Goal: Check status

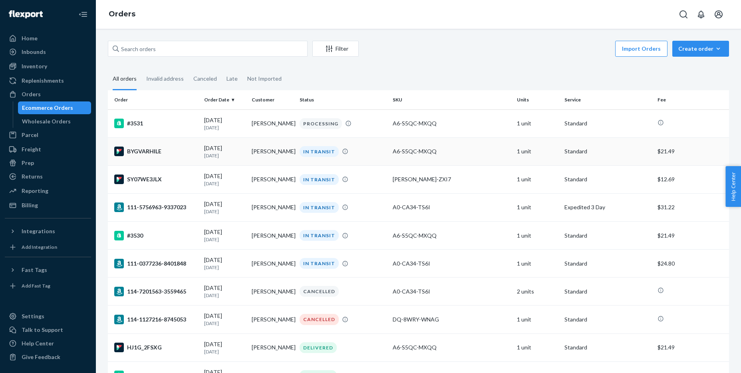
click at [149, 151] on div "BYGVARHILE" at bounding box center [155, 152] width 83 height 10
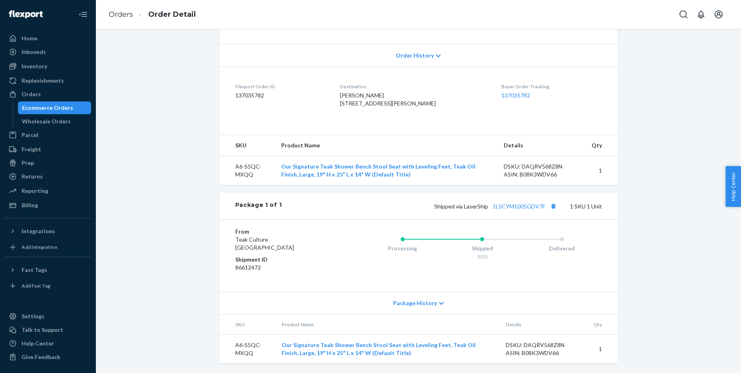
scroll to position [185, 0]
click at [554, 205] on button "Copy tracking number" at bounding box center [553, 206] width 10 height 10
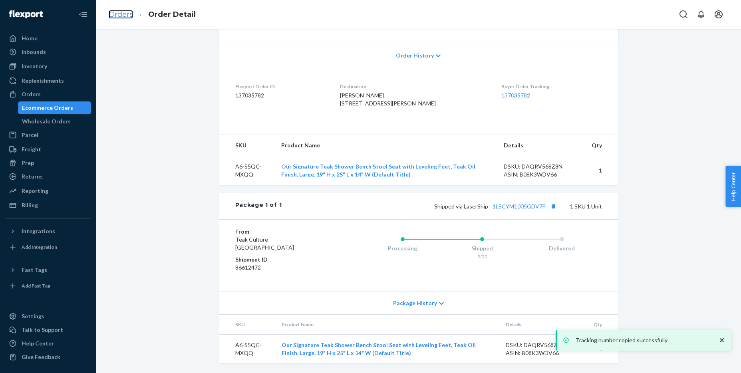
click at [111, 14] on link "Orders" at bounding box center [121, 14] width 24 height 9
